Goal: Task Accomplishment & Management: Manage account settings

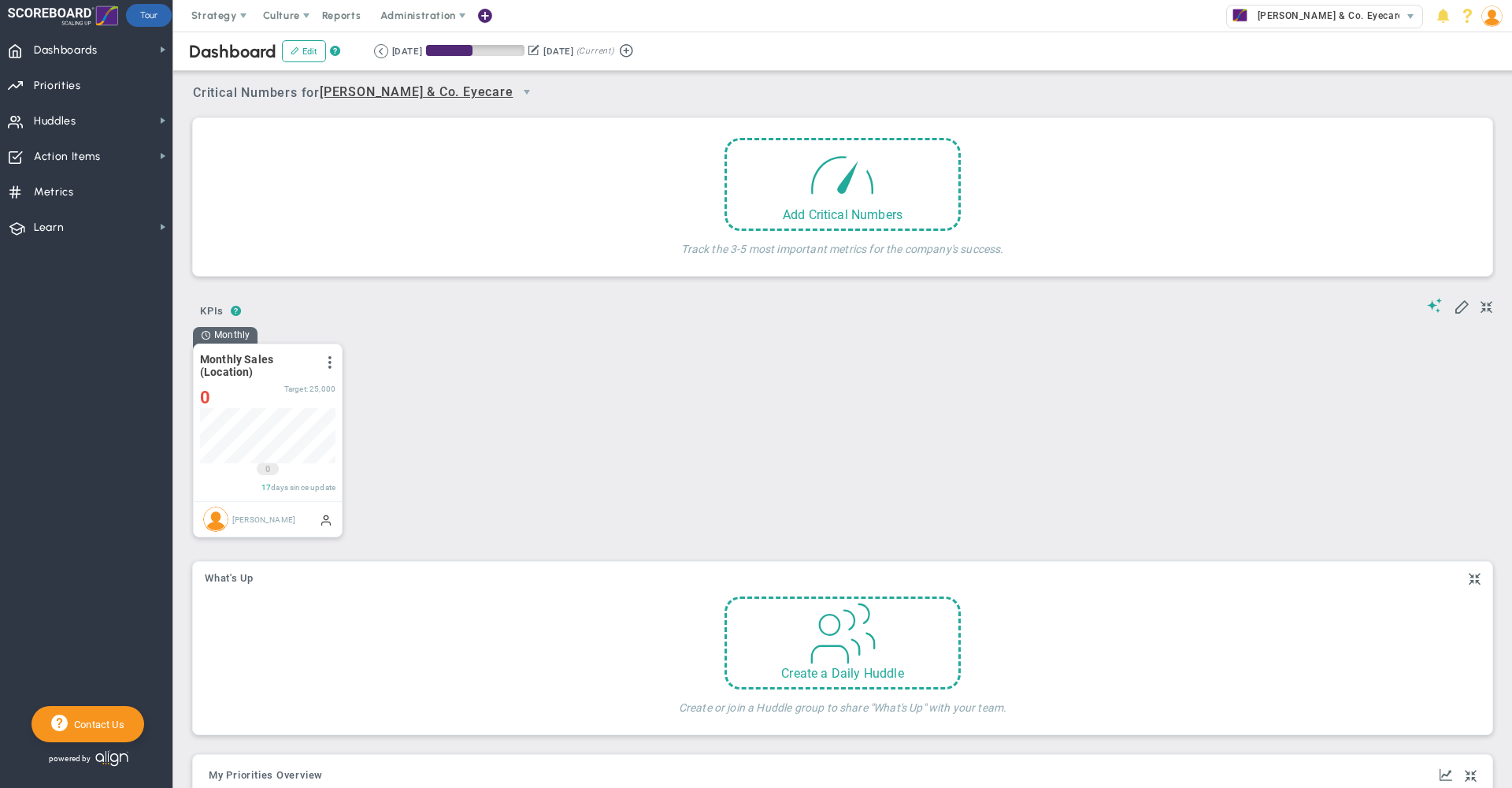
scroll to position [55, 135]
click at [1499, 9] on img at bounding box center [1491, 16] width 21 height 21
click at [1460, 176] on span "Sign Out" at bounding box center [1446, 174] width 128 height 31
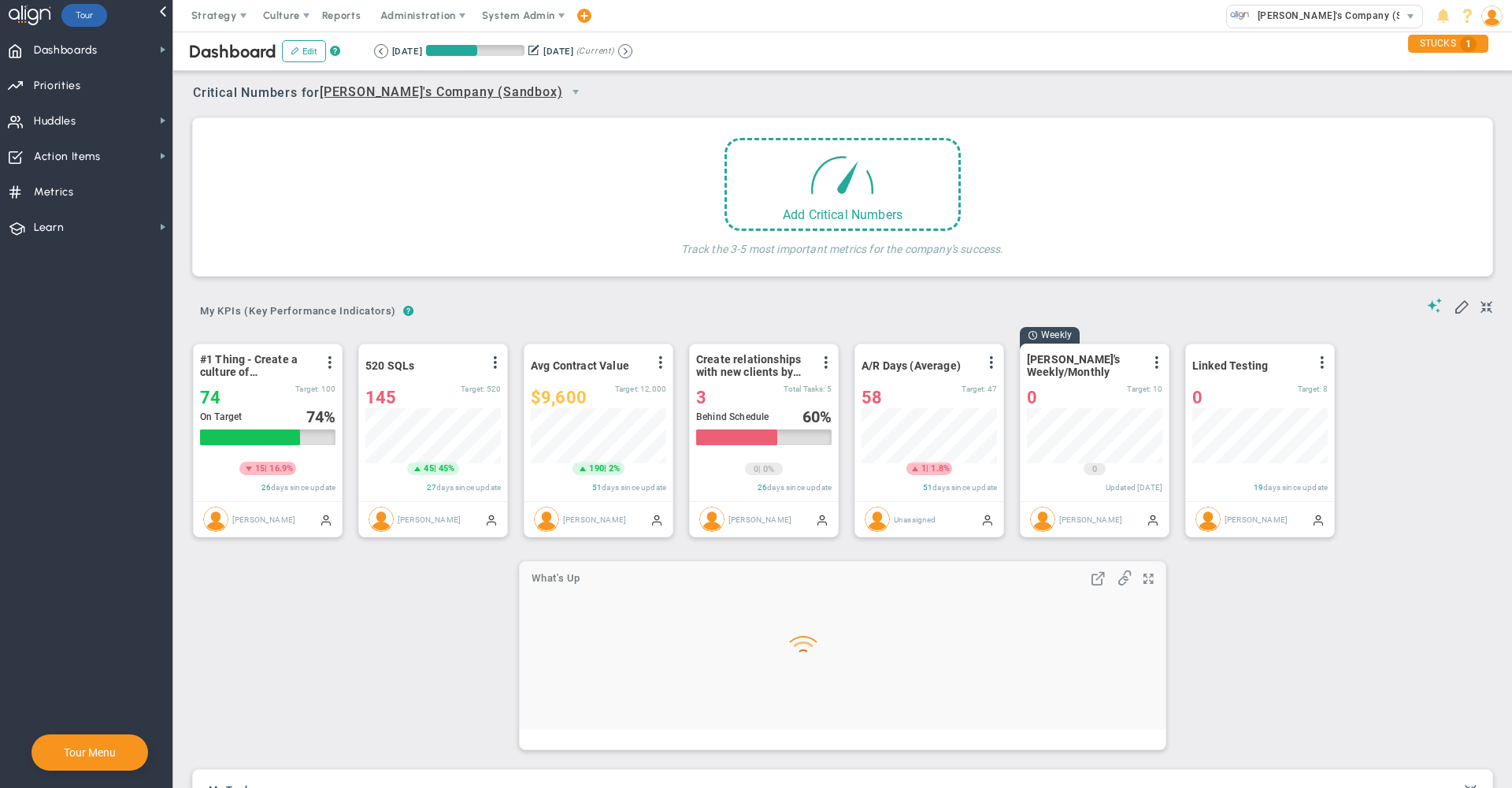
click at [522, 11] on span "System Admin" at bounding box center [519, 15] width 73 height 12
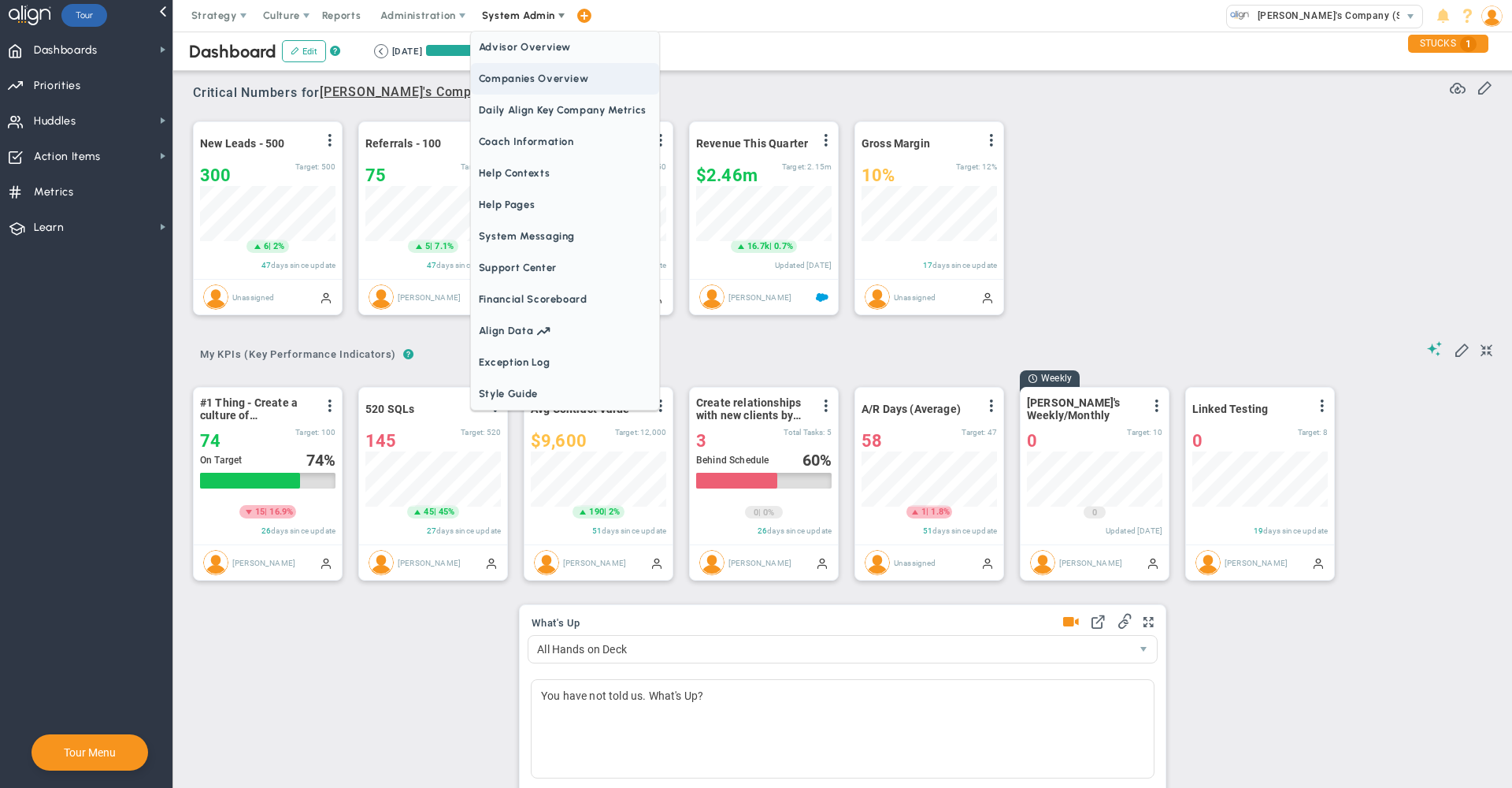
click at [522, 75] on span "Companies Overview" at bounding box center [565, 79] width 188 height 31
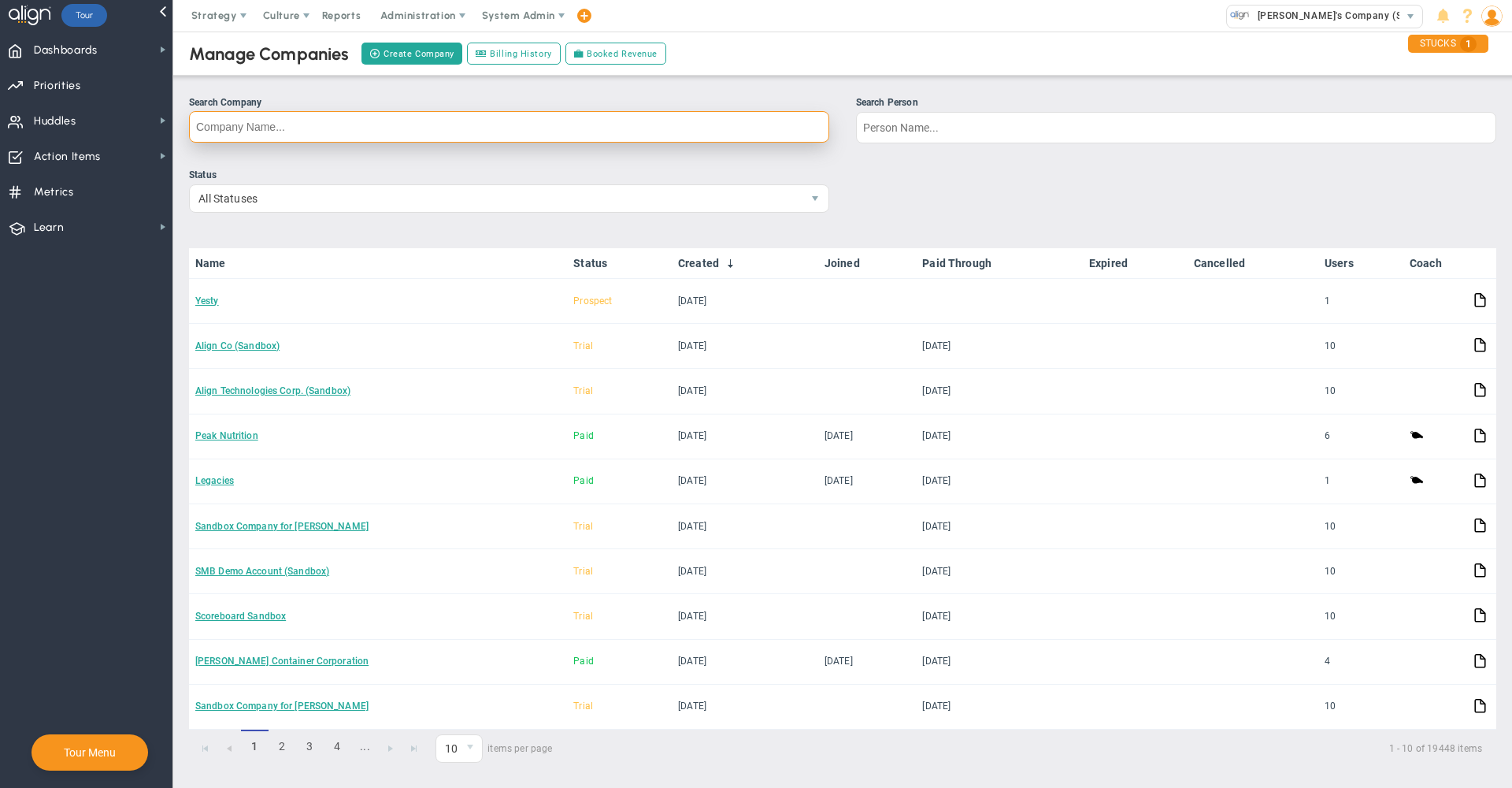
click at [510, 120] on input "Search Company" at bounding box center [509, 127] width 640 height 31
type input "char"
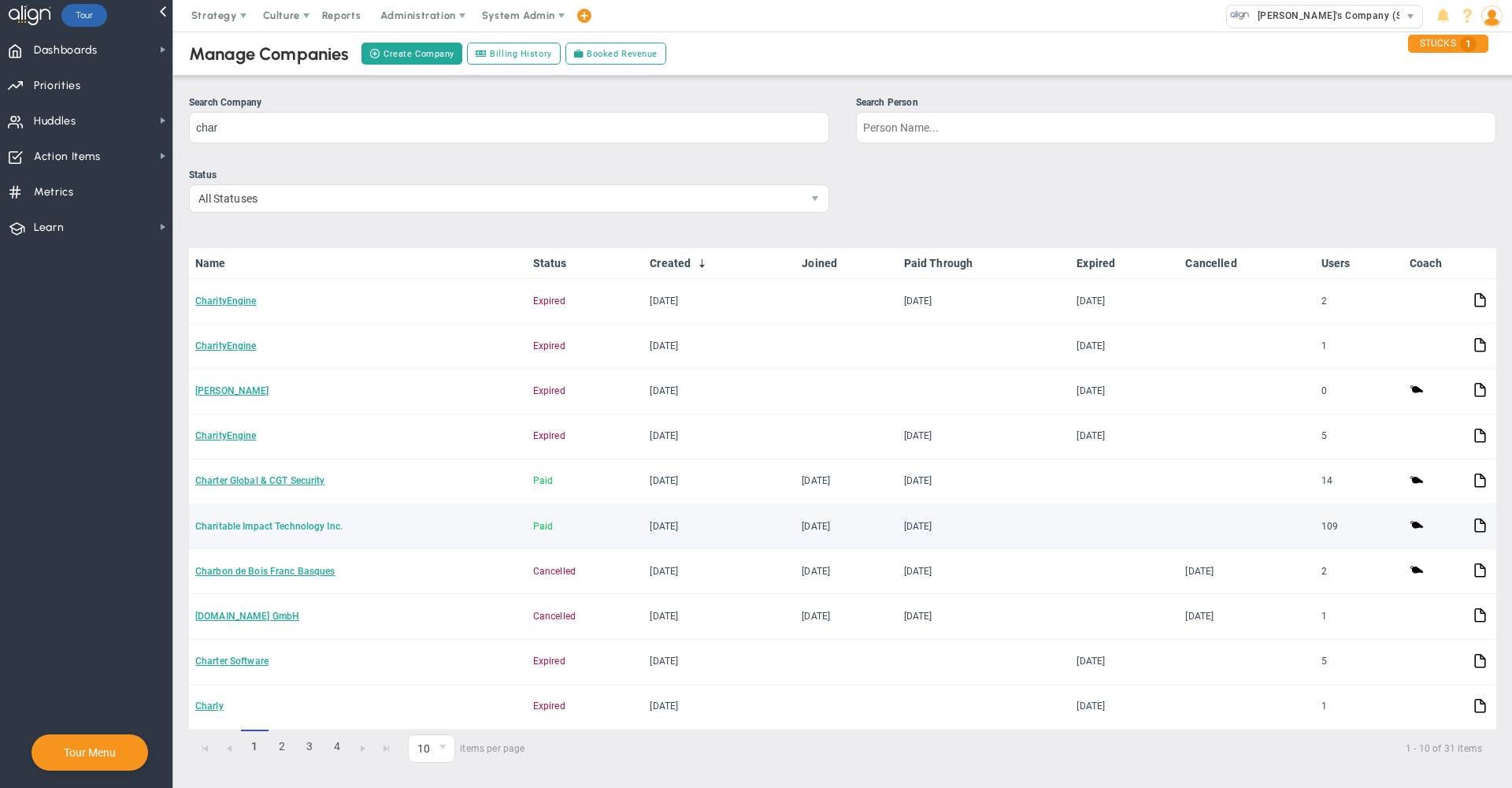
click at [286, 530] on link "Charitable Impact Technology Inc." at bounding box center [269, 526] width 147 height 11
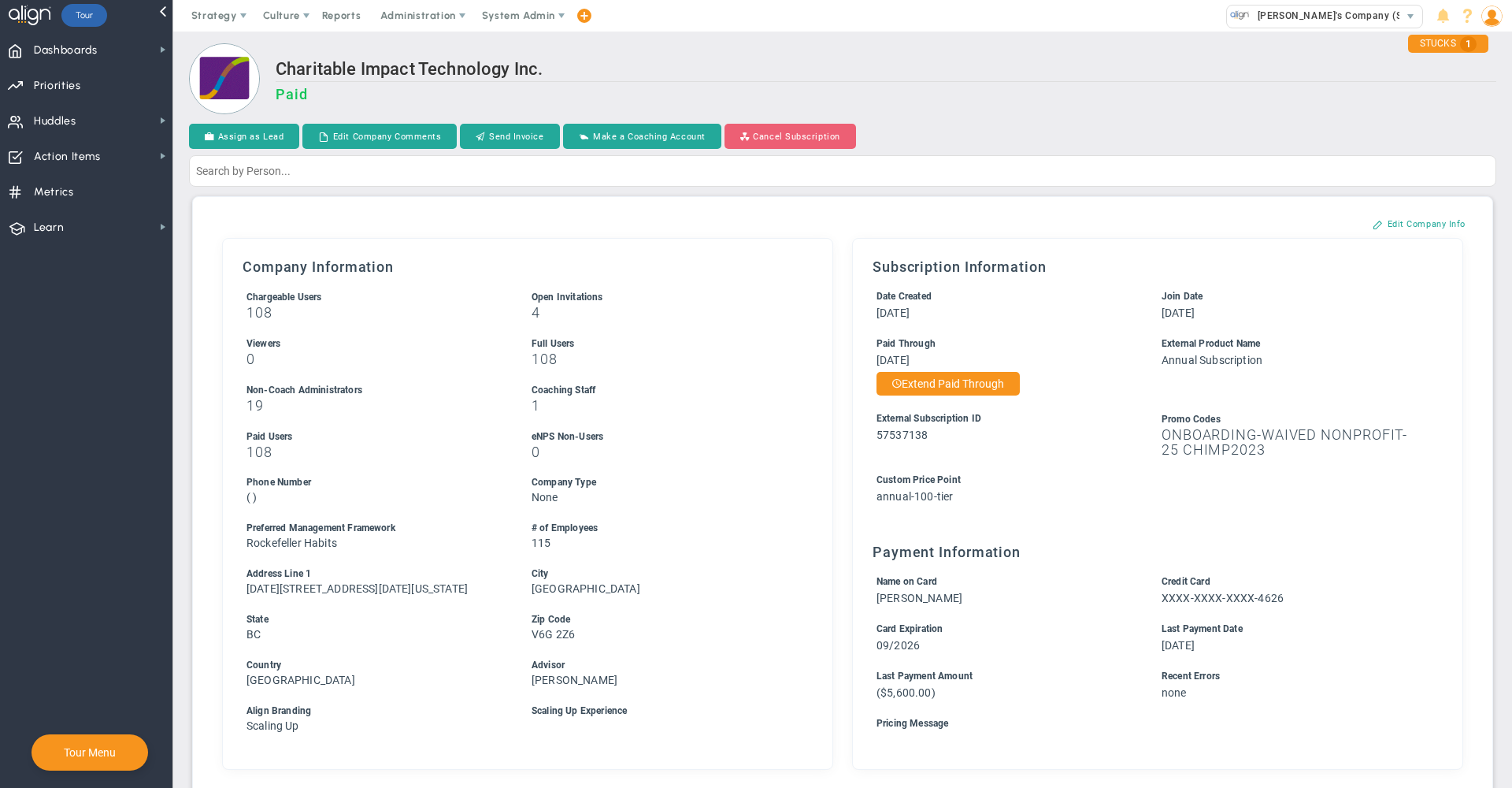
click at [809, 129] on button "Cancel Subscription" at bounding box center [790, 136] width 131 height 25
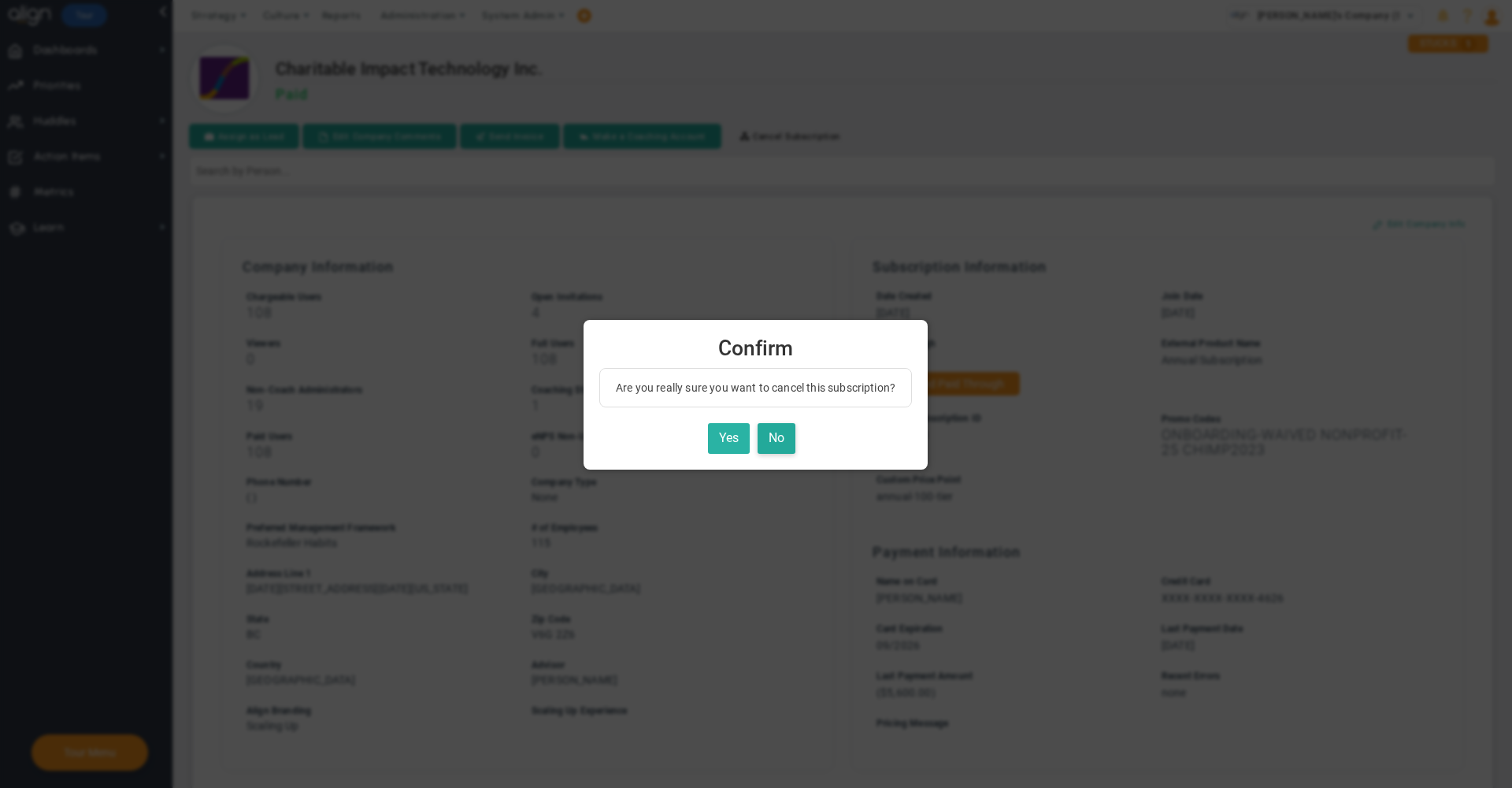
click at [733, 439] on button "Yes" at bounding box center [728, 438] width 41 height 30
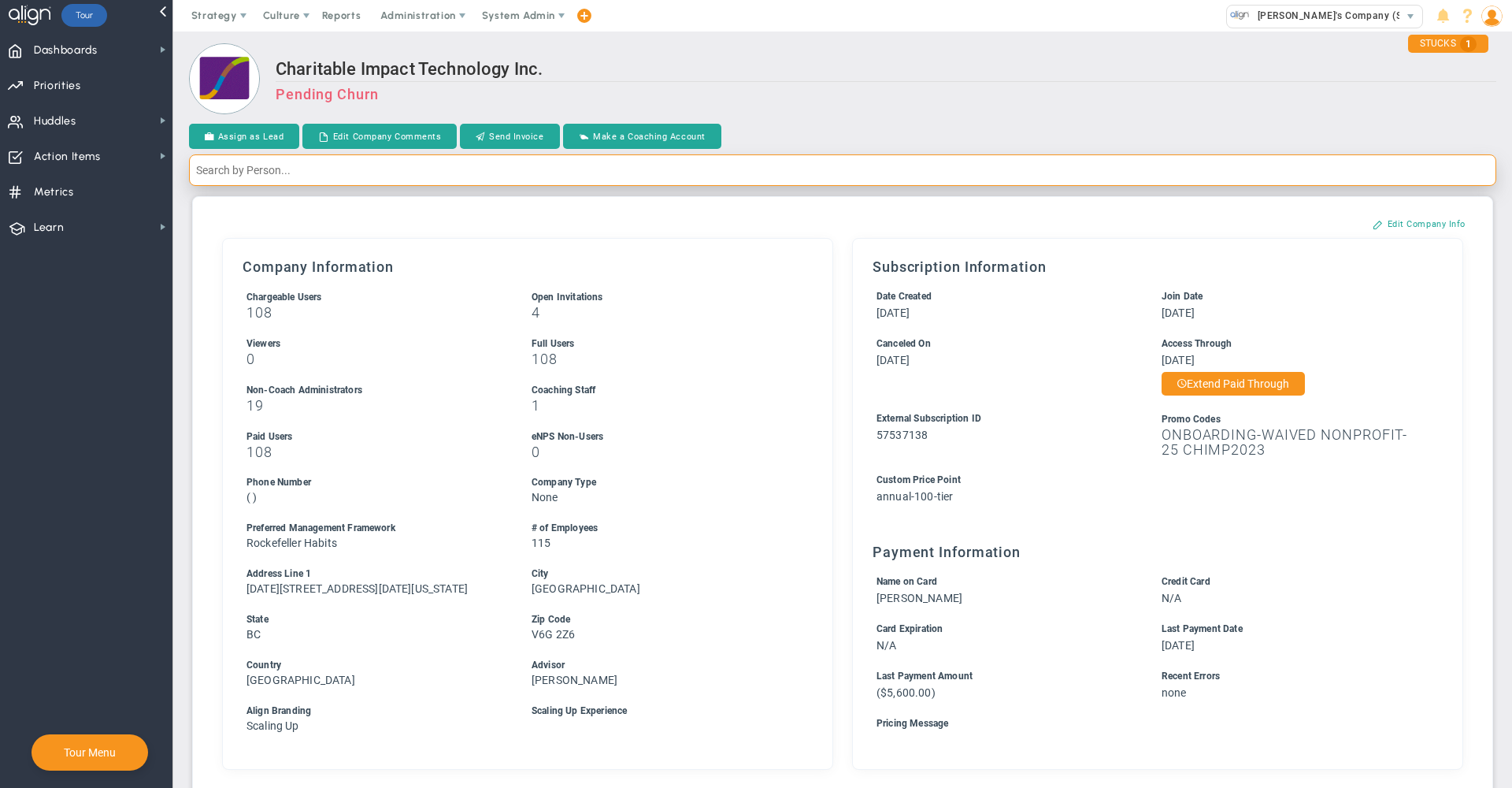
click at [533, 174] on input "text" at bounding box center [843, 170] width 1307 height 31
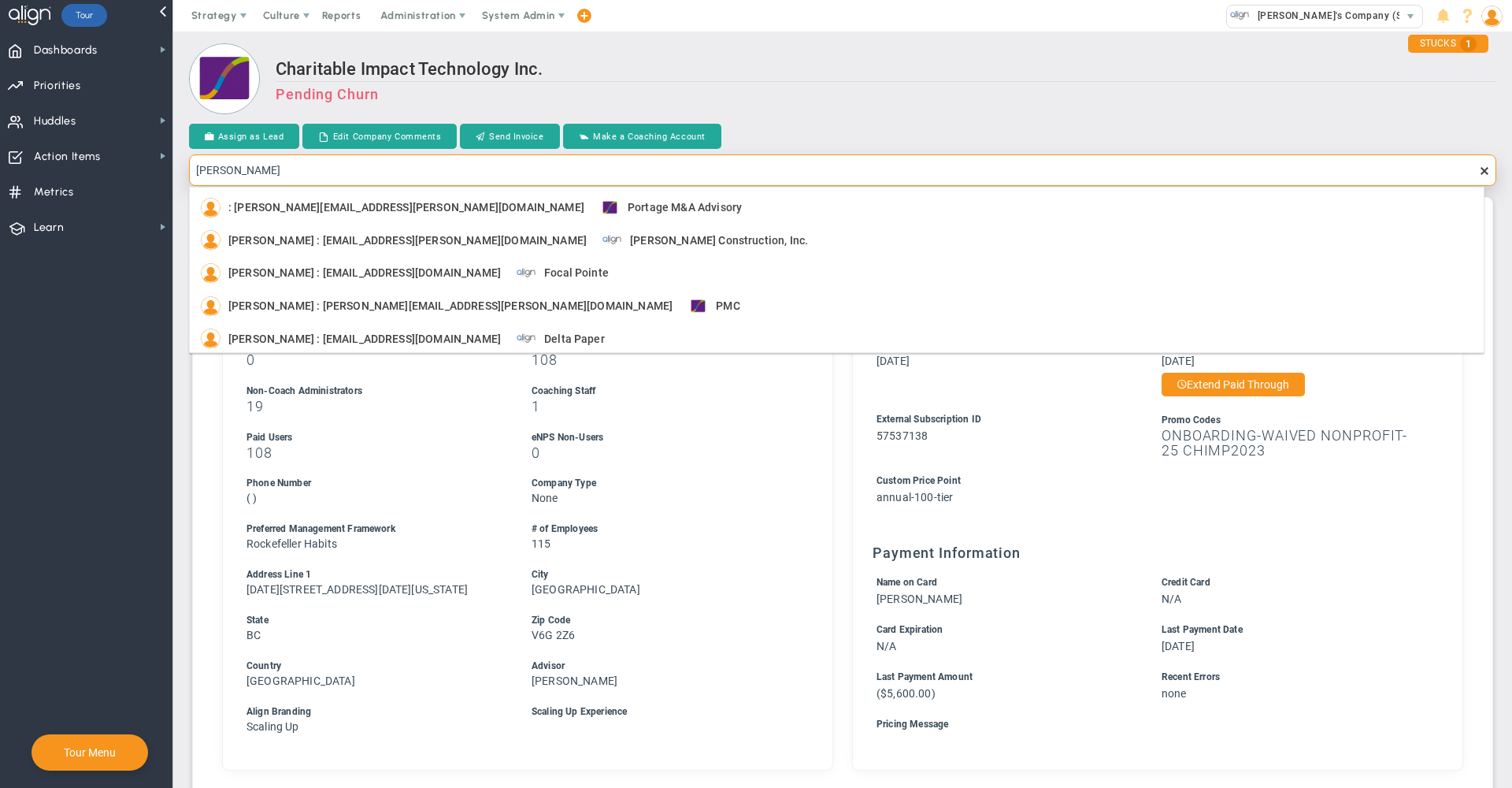
type input "brett j"
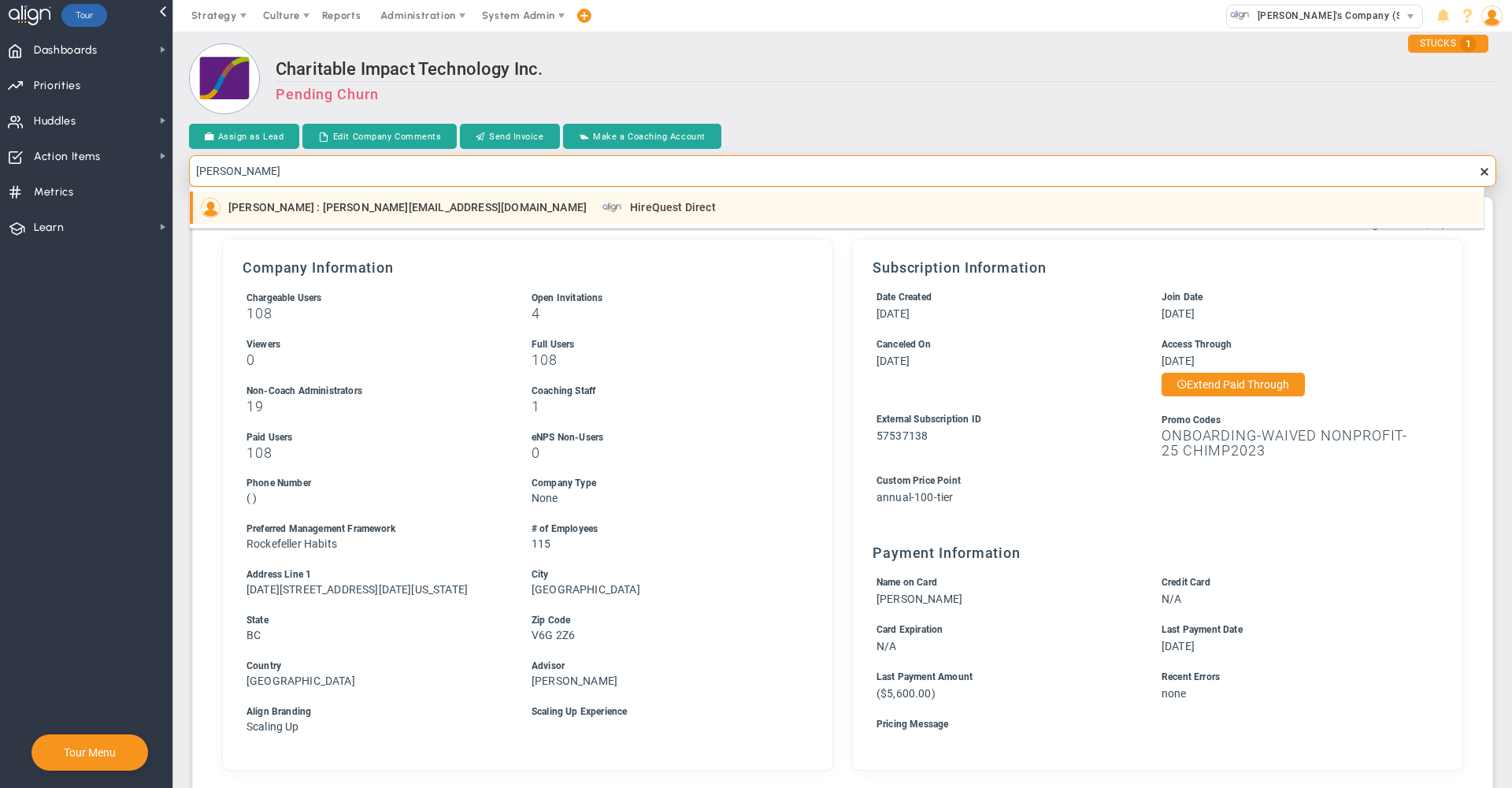
click at [630, 213] on span "HireQuest Direct" at bounding box center [672, 208] width 85 height 11
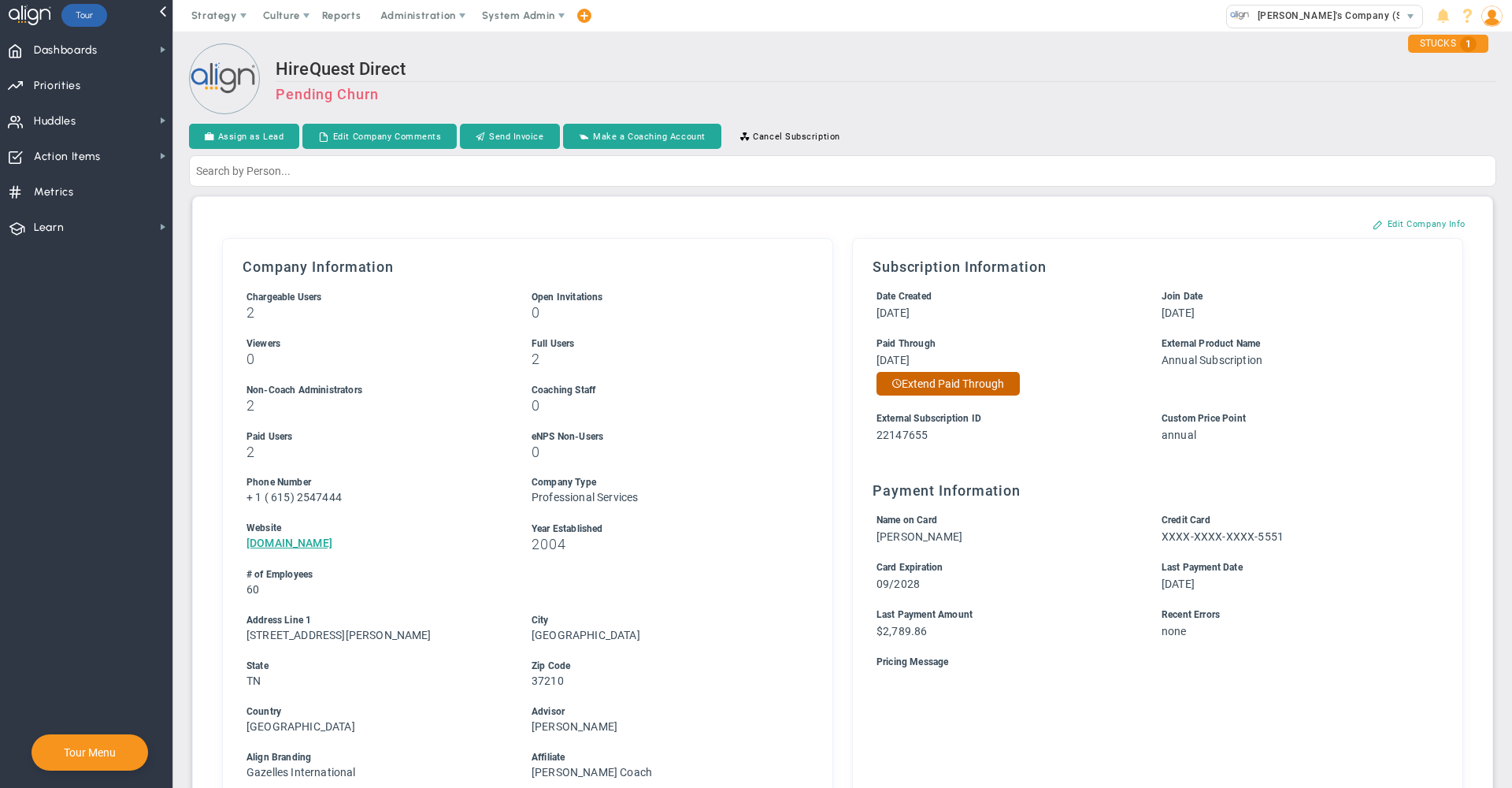
click at [950, 381] on button "Extend Paid Through" at bounding box center [947, 384] width 143 height 24
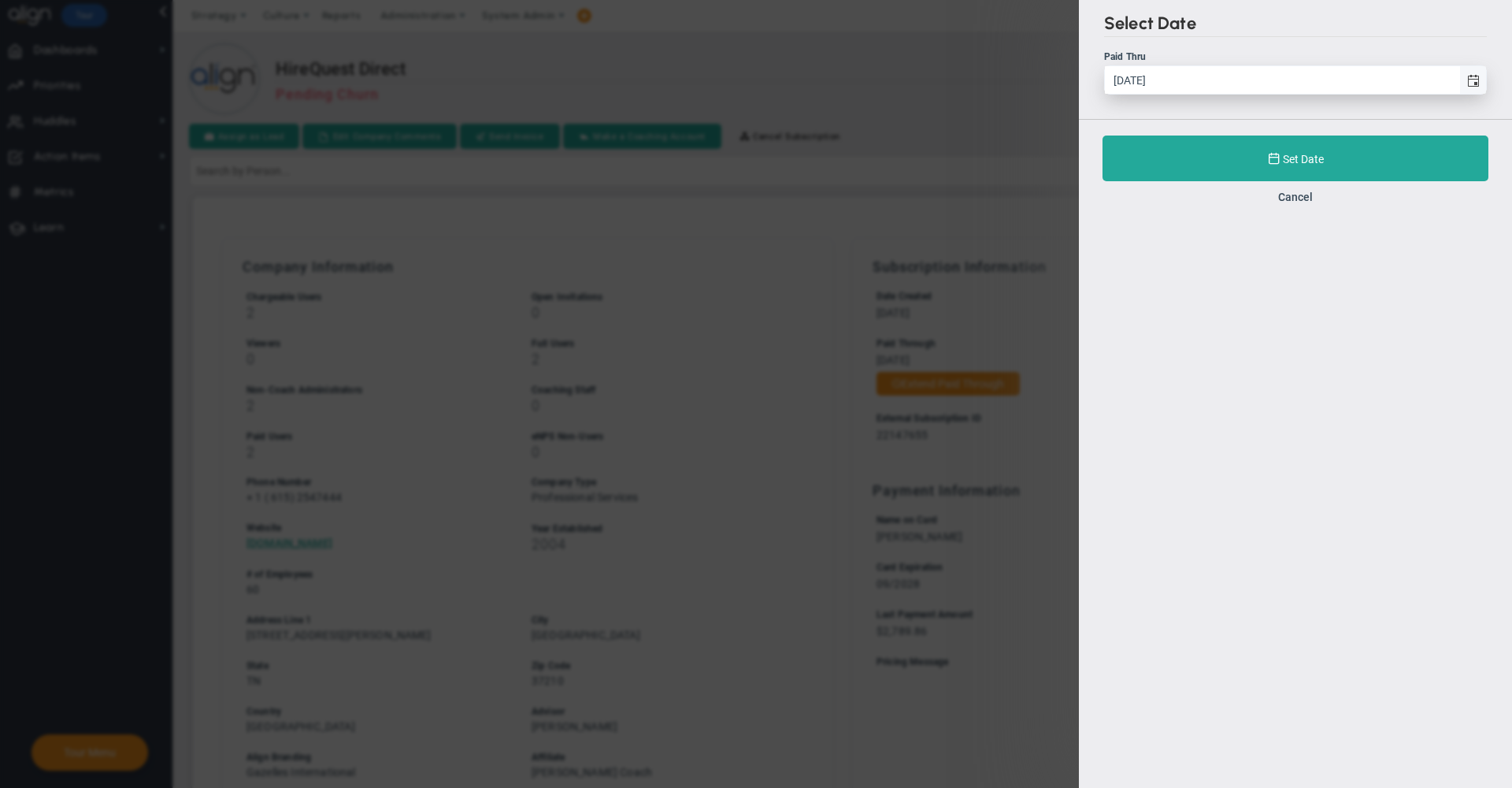
click at [1474, 80] on span "select" at bounding box center [1473, 81] width 13 height 13
click at [1459, 80] on input "6/14/2026" at bounding box center [1282, 80] width 354 height 28
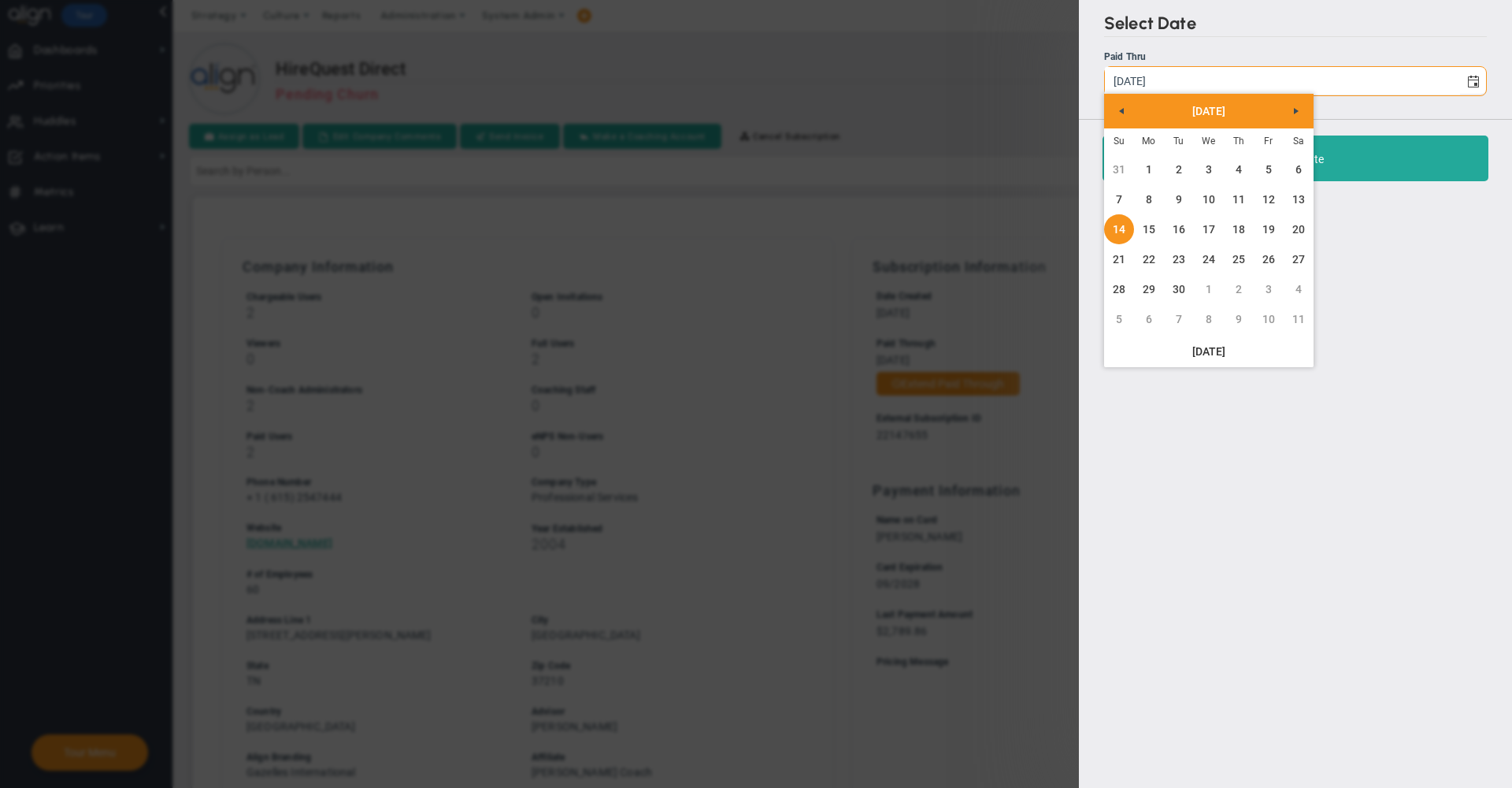
click at [979, 93] on div "Select Date Paid Thru 6/14/2026 Set Date Cancel" at bounding box center [756, 394] width 1512 height 788
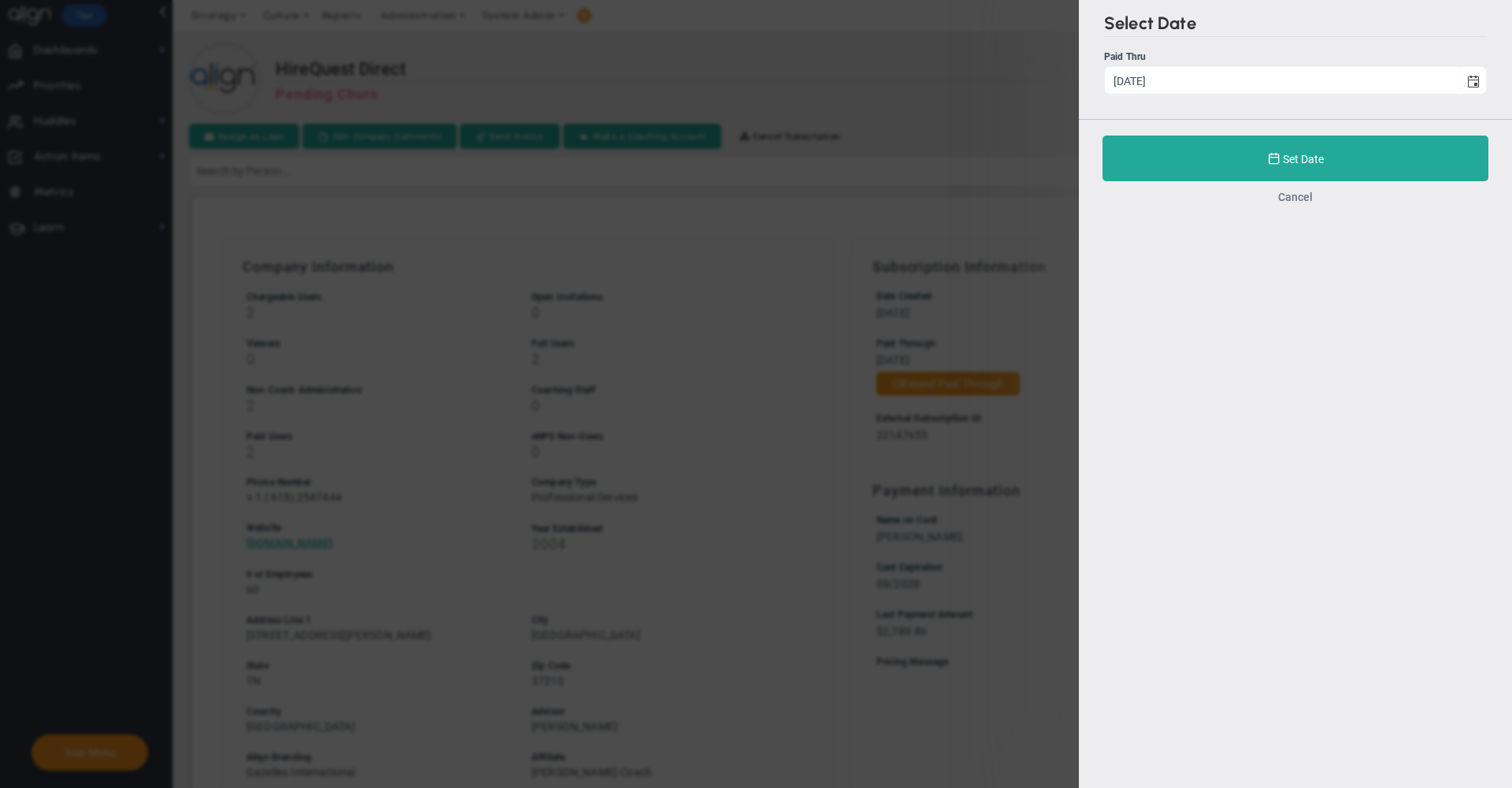
click at [1298, 201] on button "Cancel" at bounding box center [1295, 197] width 35 height 13
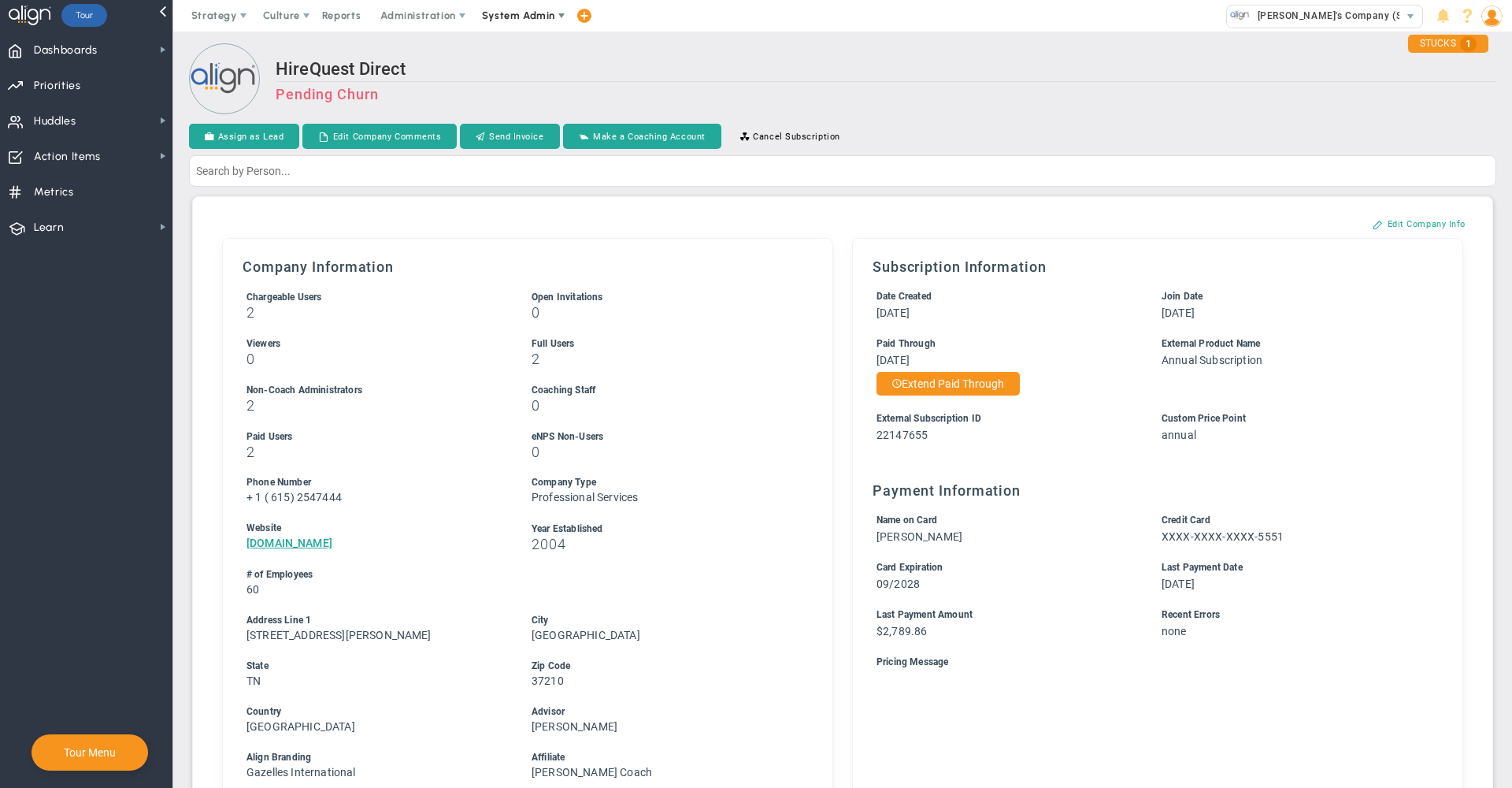
click at [502, 14] on span "System Admin" at bounding box center [519, 15] width 73 height 12
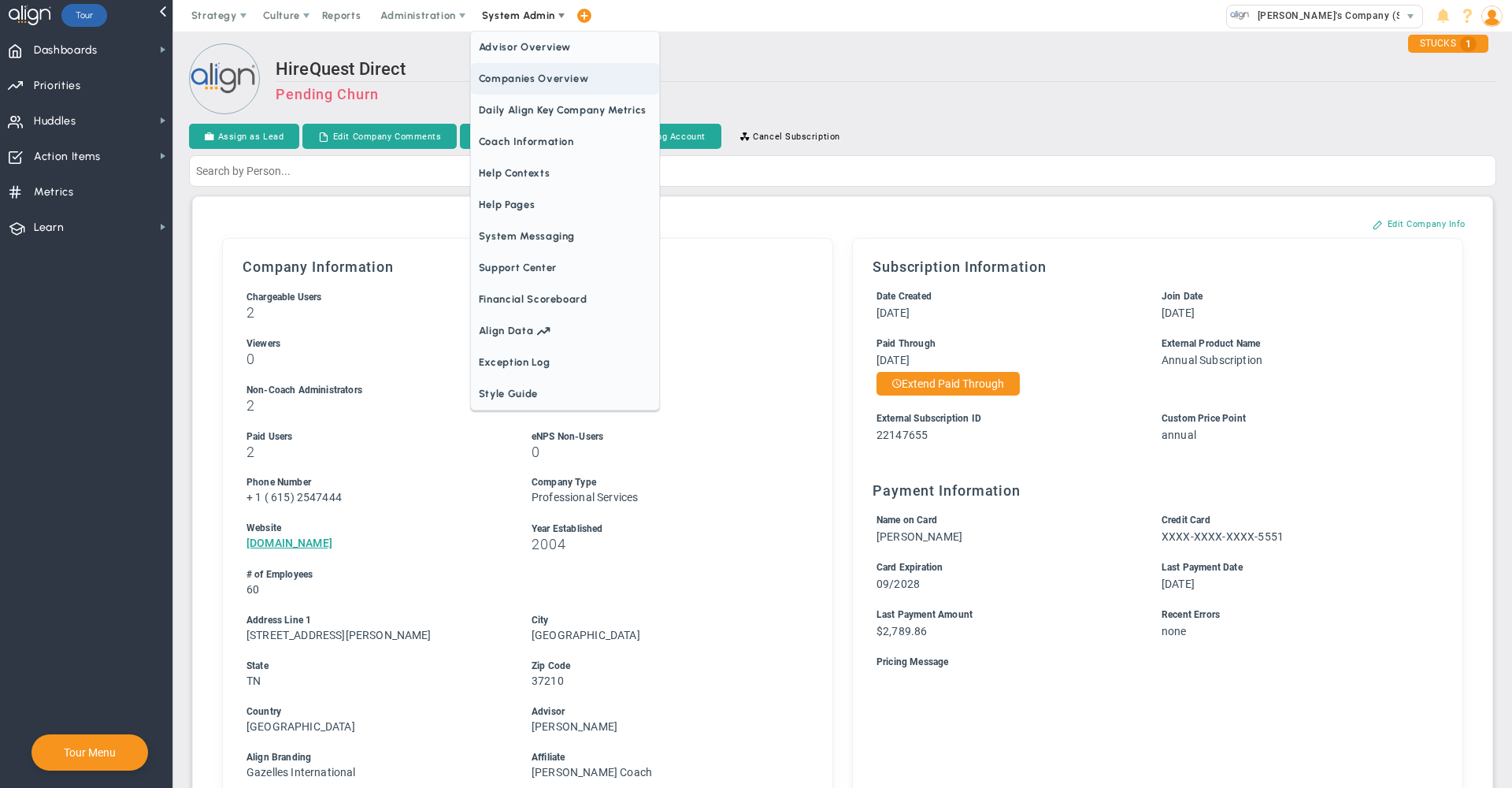
click at [517, 73] on span "Companies Overview" at bounding box center [565, 79] width 188 height 31
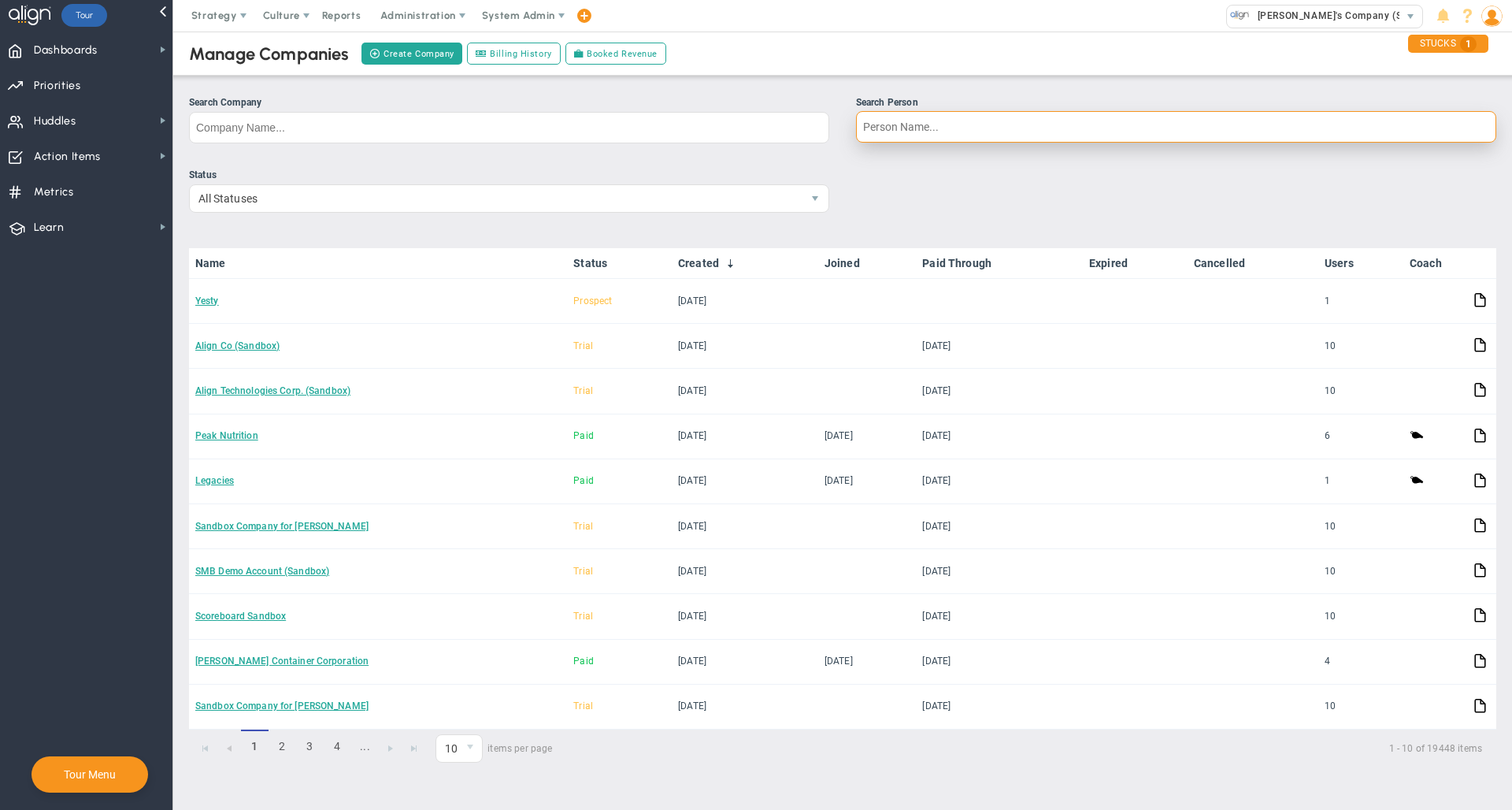
click at [918, 129] on input "Search Person" at bounding box center [1175, 127] width 640 height 31
type input "chris swain"
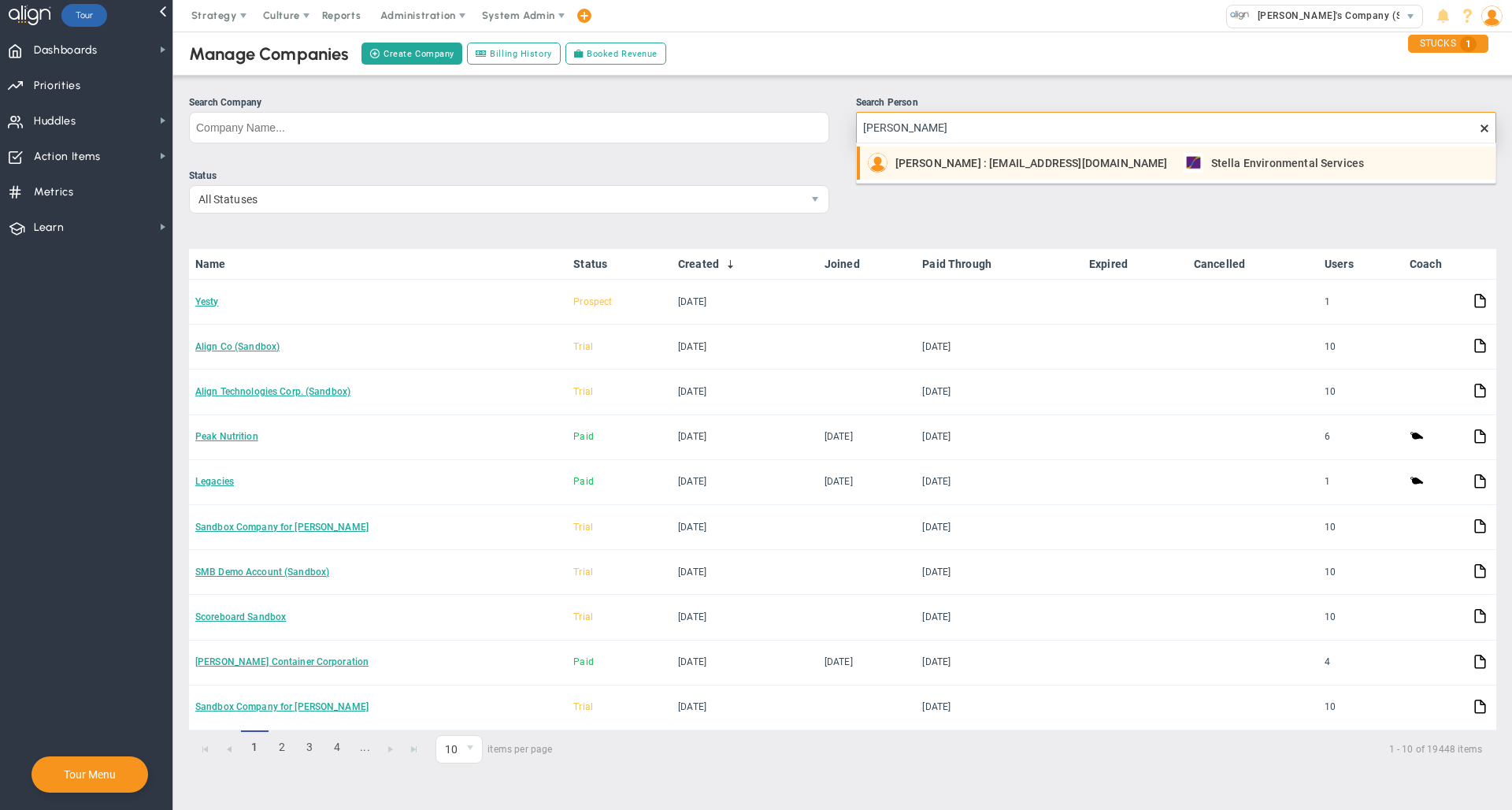
click at [934, 169] on div "Chris Swain : cswain@stellaenv.com" at bounding box center [1017, 162] width 300 height 19
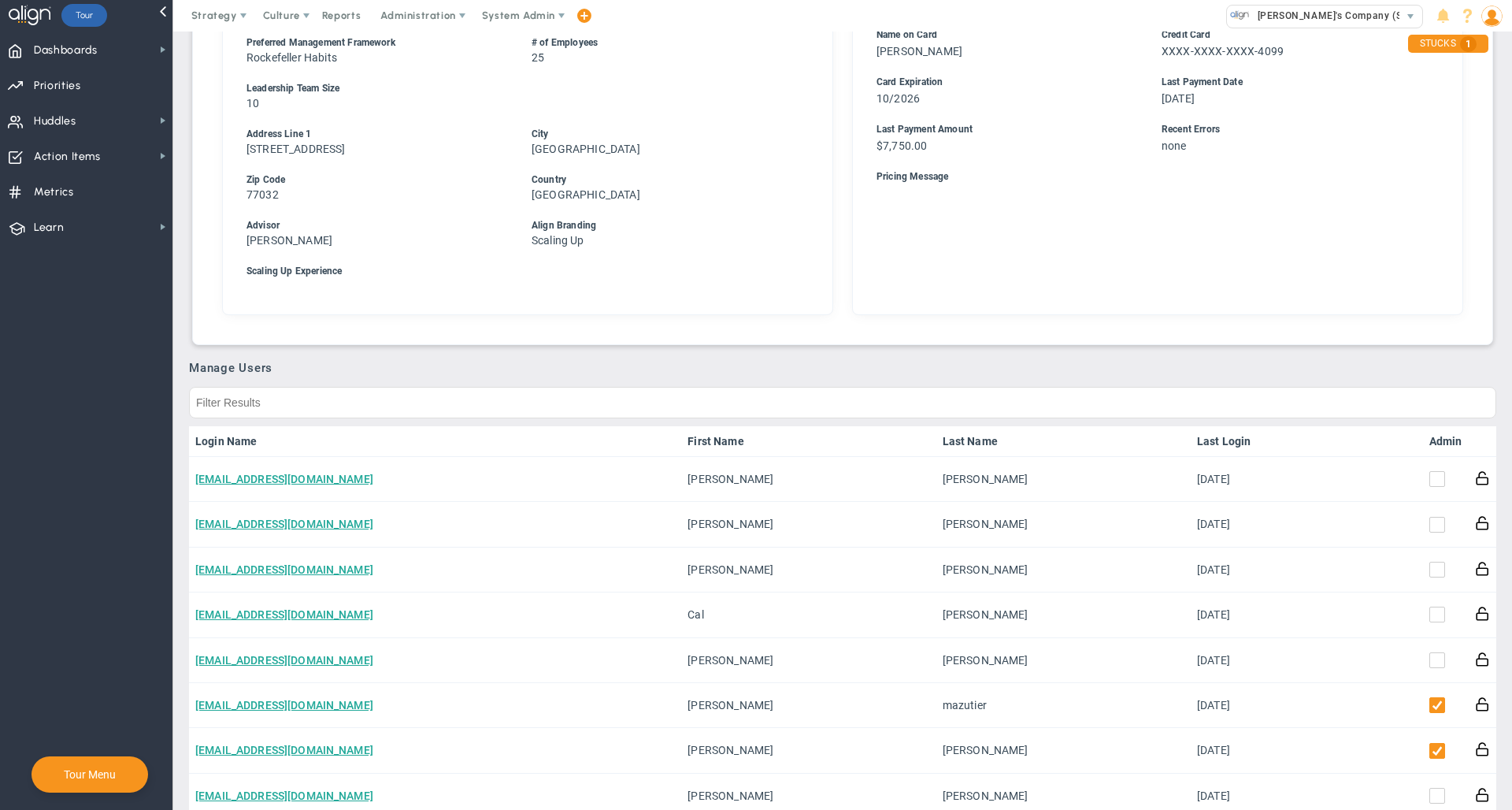
scroll to position [649, 0]
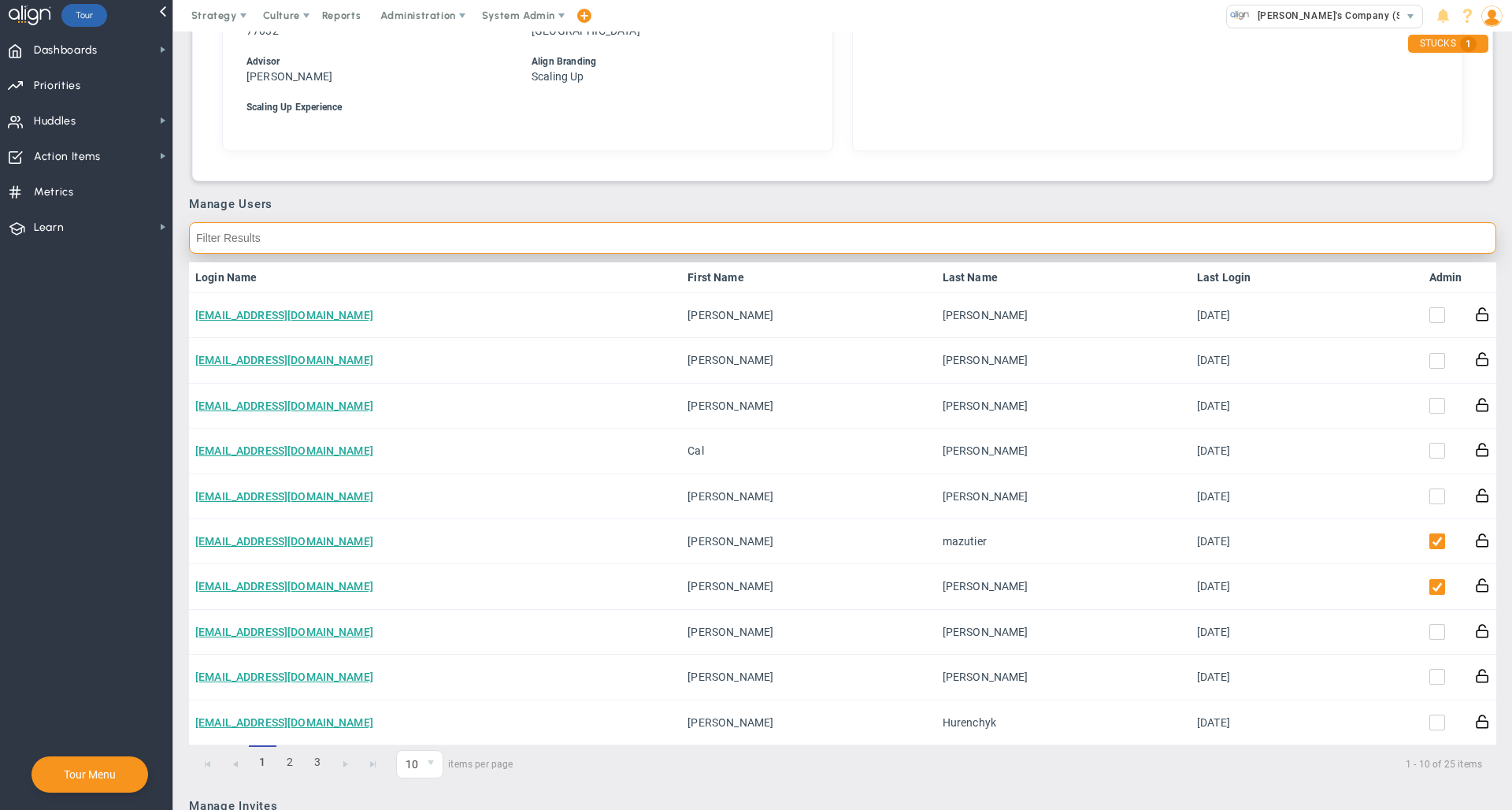
click at [797, 240] on input "text" at bounding box center [843, 238] width 1307 height 31
click at [754, 240] on input "text" at bounding box center [843, 238] width 1307 height 31
type input "chris"
